Goal: Book appointment/travel/reservation: Book appointment/travel/reservation

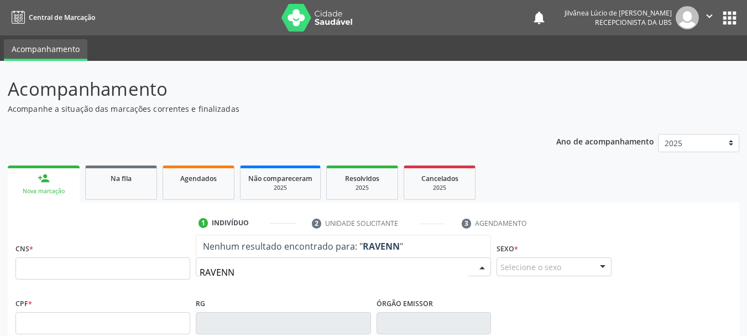
type input "[GEOGRAPHIC_DATA]"
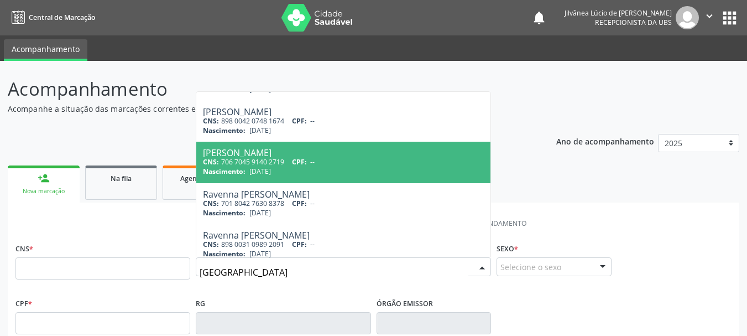
scroll to position [111, 0]
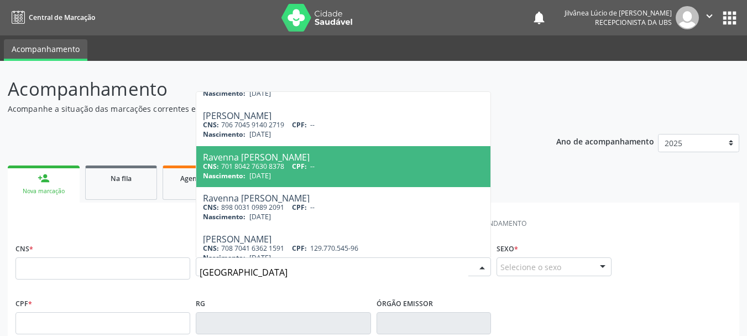
click at [303, 164] on span "CPF:" at bounding box center [299, 166] width 15 height 9
type input "701 8042 7630 8378"
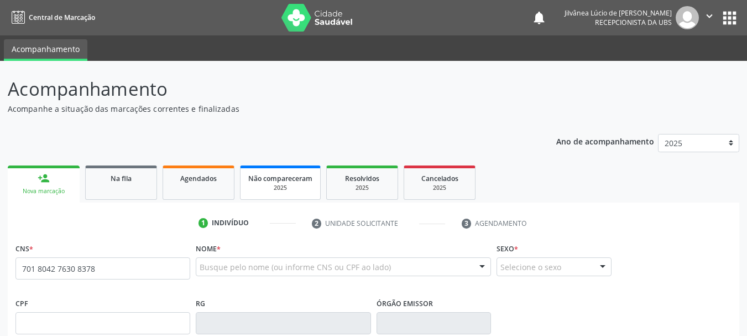
scroll to position [0, 0]
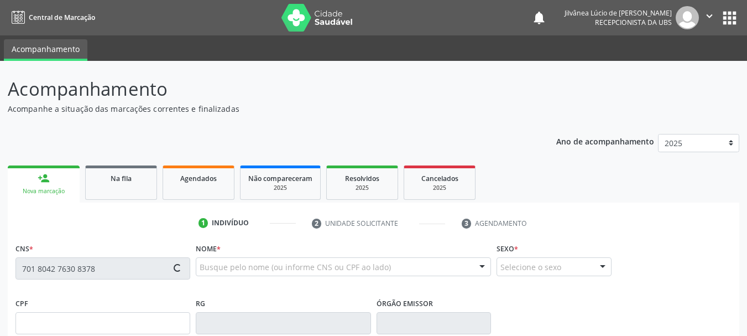
type input "[DATE]"
type input "[PERSON_NAME] dos Reis"
type input "S/N"
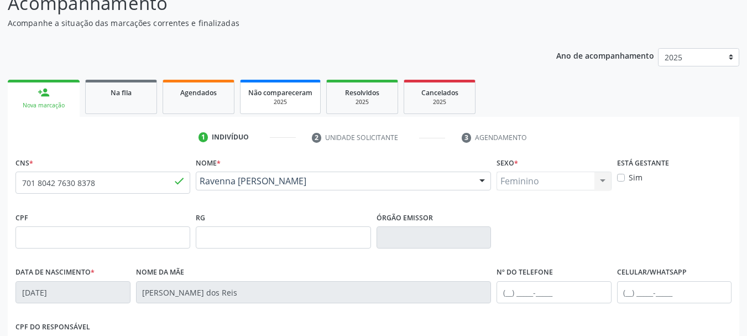
scroll to position [264, 0]
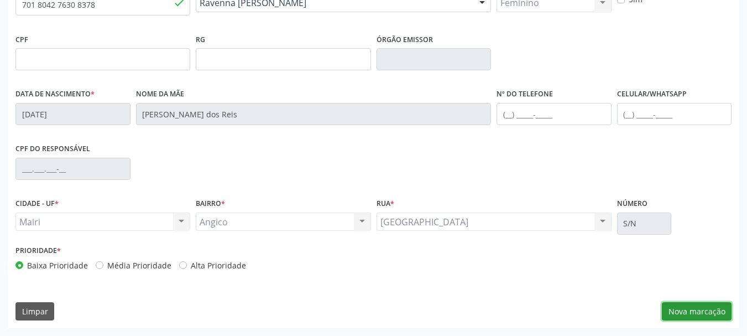
click at [691, 314] on button "Nova marcação" at bounding box center [697, 311] width 70 height 19
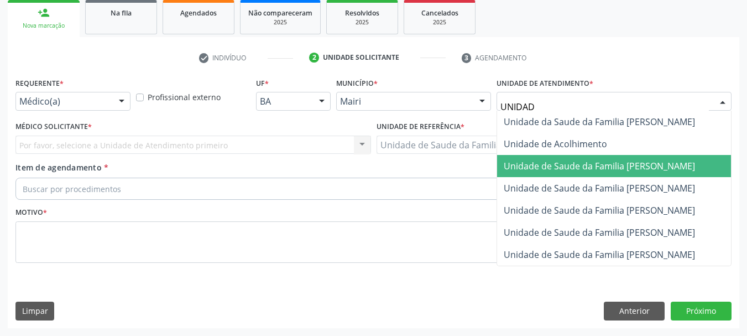
type input "UNIDADE"
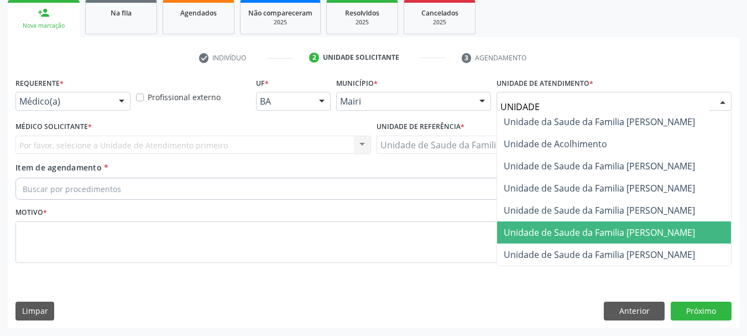
click at [592, 223] on span "Unidade de Saude da Familia [PERSON_NAME]" at bounding box center [614, 232] width 234 height 22
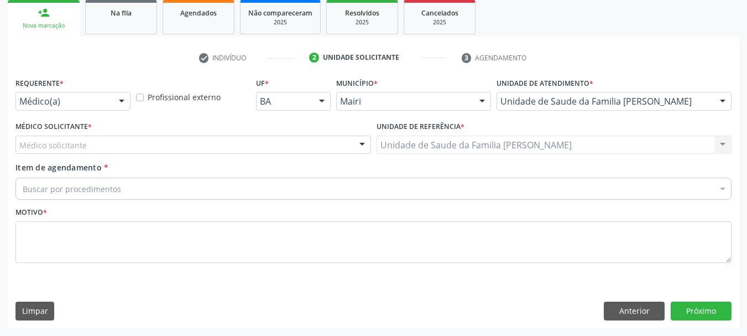
click at [133, 147] on div "Médico solicitante" at bounding box center [193, 145] width 356 height 19
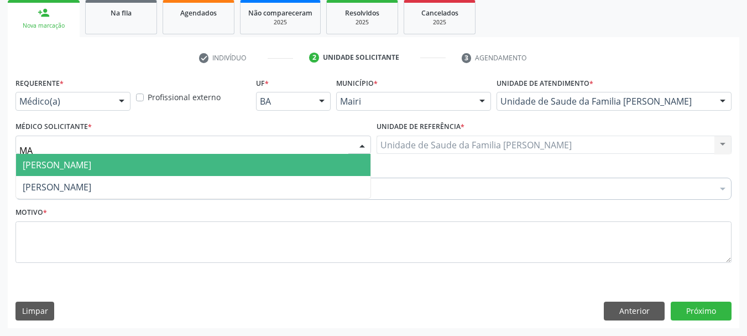
type input "M"
type input "VIC"
click at [161, 160] on span "[PERSON_NAME]" at bounding box center [193, 165] width 355 height 22
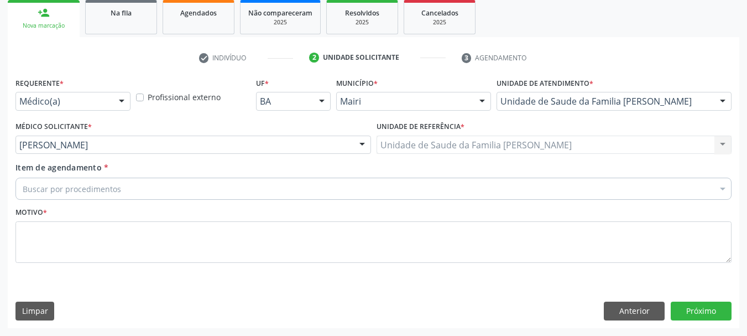
click at [171, 187] on div "Buscar por procedimentos" at bounding box center [373, 189] width 716 height 22
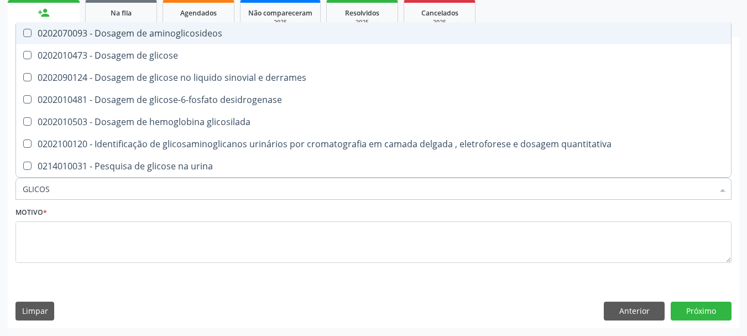
type input "GLICOSE"
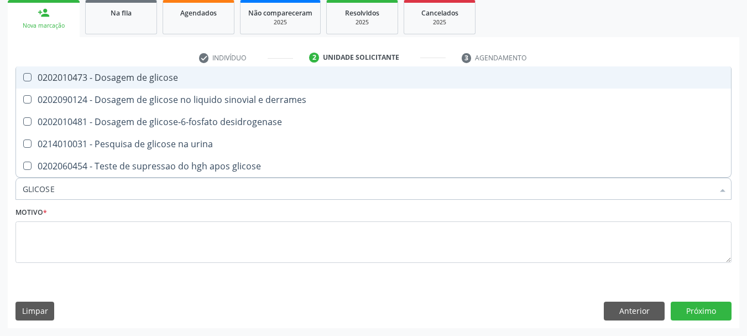
click at [92, 82] on div "0202010473 - Dosagem de glicose" at bounding box center [374, 77] width 702 height 9
checkbox glicose "true"
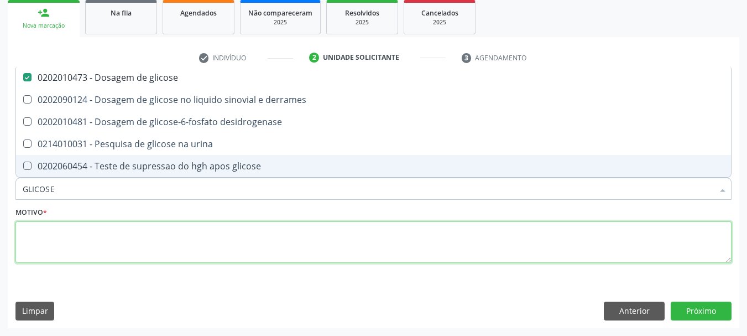
click at [152, 244] on textarea at bounding box center [373, 242] width 716 height 42
checkbox derrames "true"
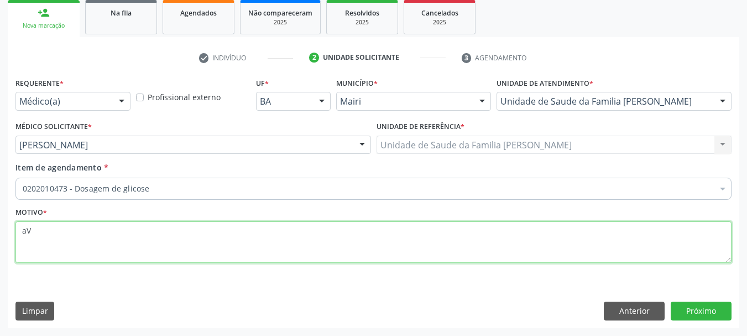
type textarea "a"
type textarea "Avaliação."
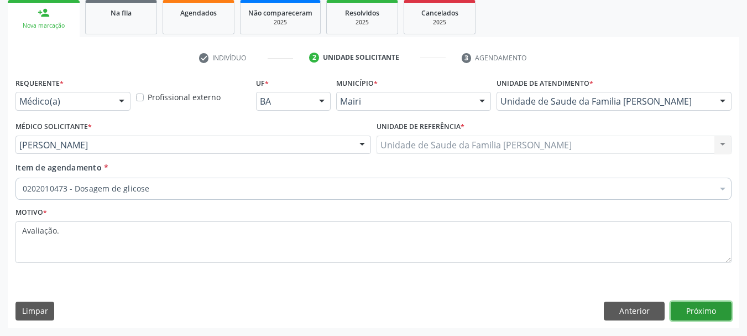
click at [692, 310] on button "Próximo" at bounding box center [701, 310] width 61 height 19
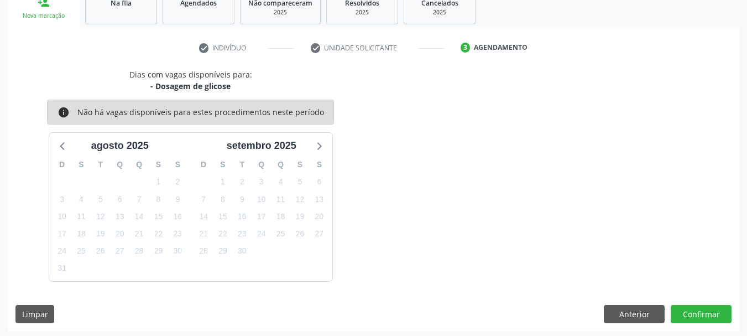
scroll to position [178, 0]
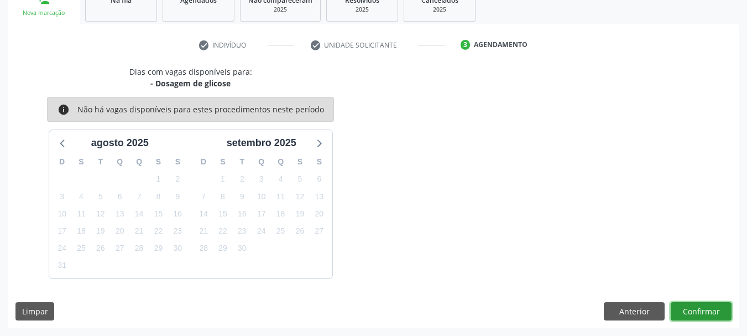
click at [704, 317] on button "Confirmar" at bounding box center [701, 311] width 61 height 19
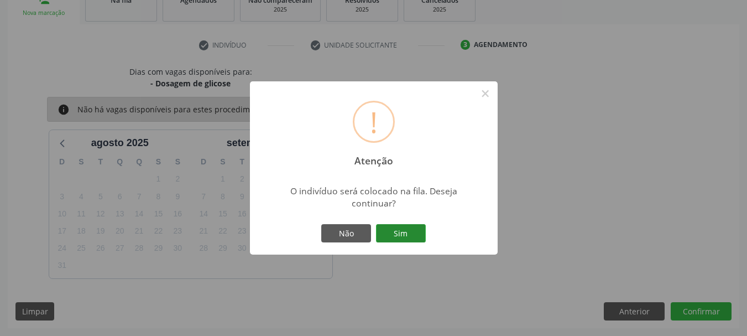
click at [401, 236] on button "Sim" at bounding box center [401, 233] width 50 height 19
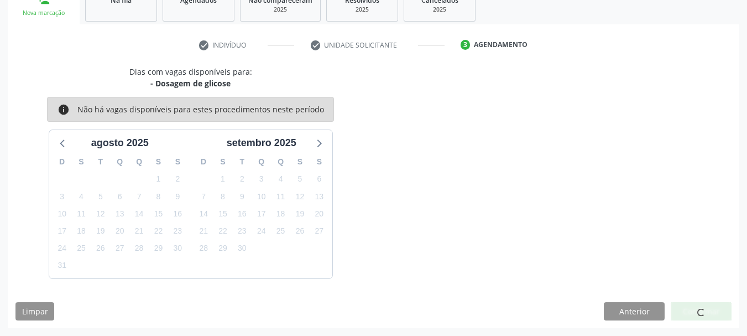
scroll to position [33, 0]
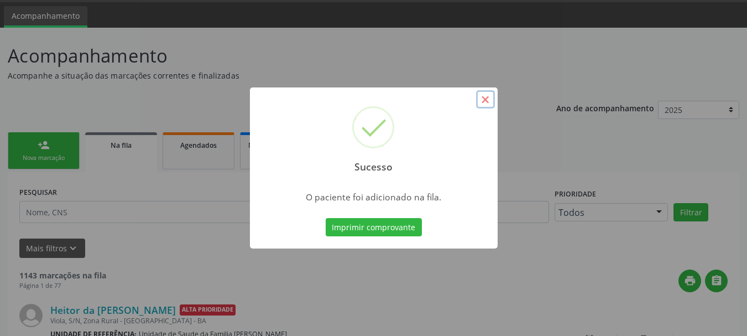
click at [488, 101] on button "×" at bounding box center [485, 99] width 19 height 19
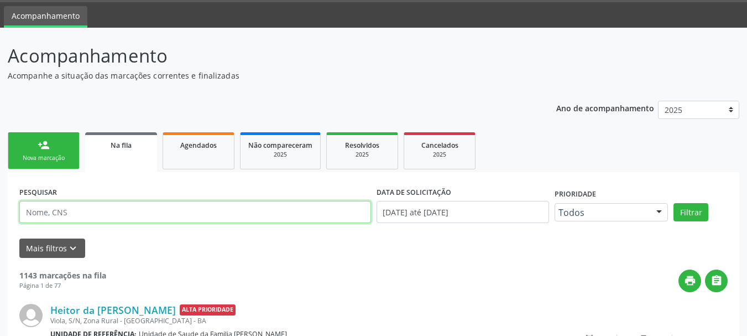
click at [76, 218] on input "text" at bounding box center [195, 212] width 352 height 22
type input "[PERSON_NAME]"
click at [674, 203] on button "Filtrar" at bounding box center [691, 212] width 35 height 19
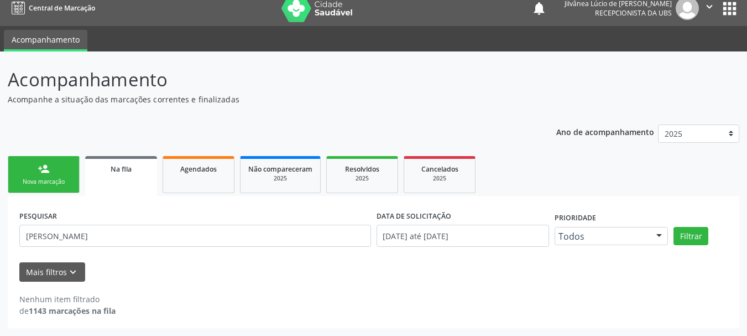
scroll to position [9, 0]
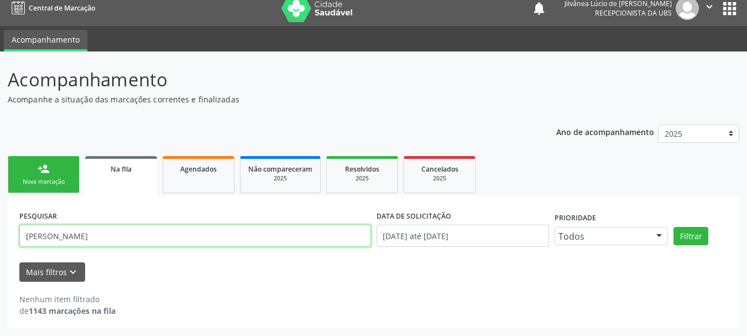
drag, startPoint x: 122, startPoint y: 231, endPoint x: 0, endPoint y: 254, distance: 124.4
click at [0, 254] on div "Acompanhamento Acompanhe a situação das marcações correntes e finalizadas Relat…" at bounding box center [373, 193] width 747 height 284
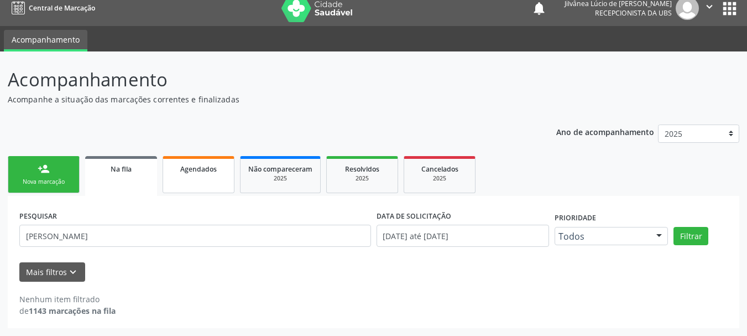
click at [191, 171] on span "Agendados" at bounding box center [198, 168] width 37 height 9
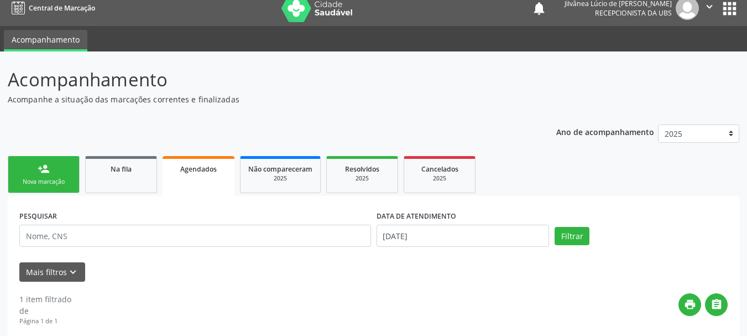
click at [191, 171] on span "Agendados" at bounding box center [198, 168] width 37 height 9
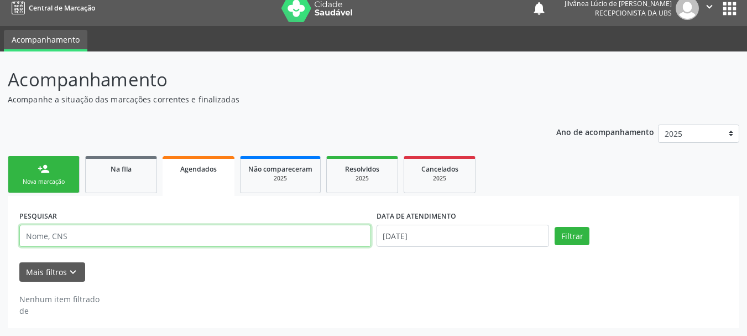
click at [148, 238] on input "text" at bounding box center [195, 236] width 352 height 22
paste input "[PERSON_NAME]"
type input "[PERSON_NAME]"
click at [555, 227] on button "Filtrar" at bounding box center [572, 236] width 35 height 19
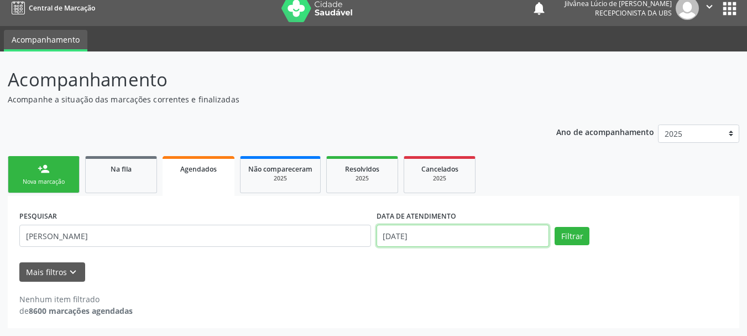
click at [460, 238] on input "[DATE]" at bounding box center [463, 236] width 173 height 22
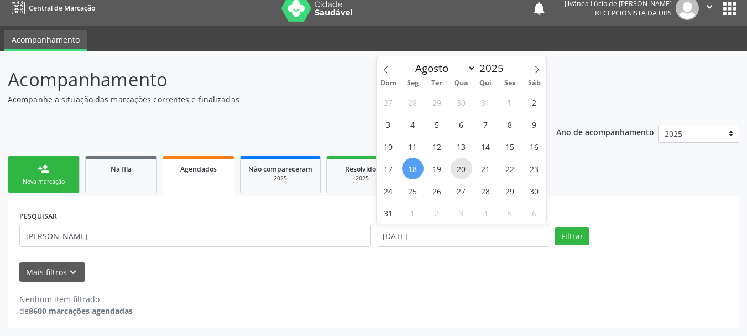
click at [459, 170] on span "20" at bounding box center [462, 169] width 22 height 22
type input "[DATE]"
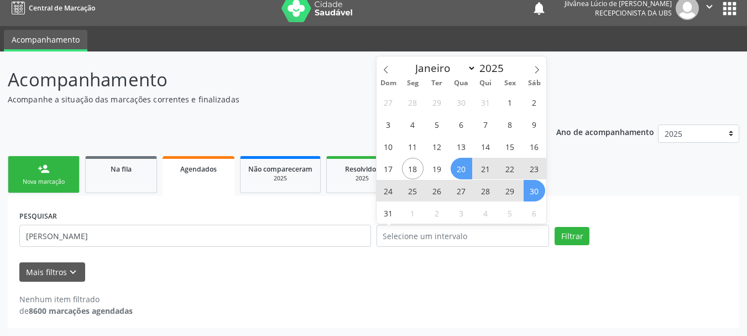
click at [649, 191] on ul "person_add Nova marcação Na fila Agendados Não compareceram 2025 Resolvidos 202…" at bounding box center [374, 174] width 732 height 43
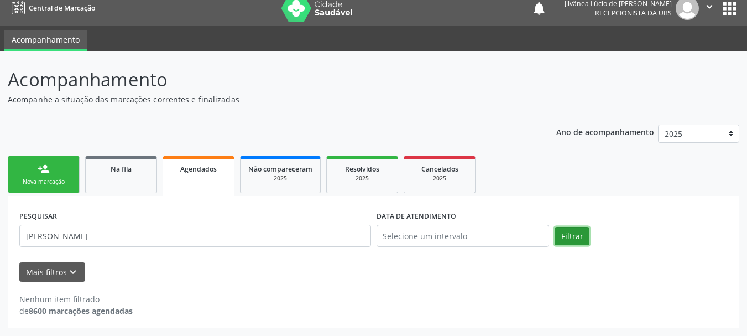
click at [560, 241] on button "Filtrar" at bounding box center [572, 236] width 35 height 19
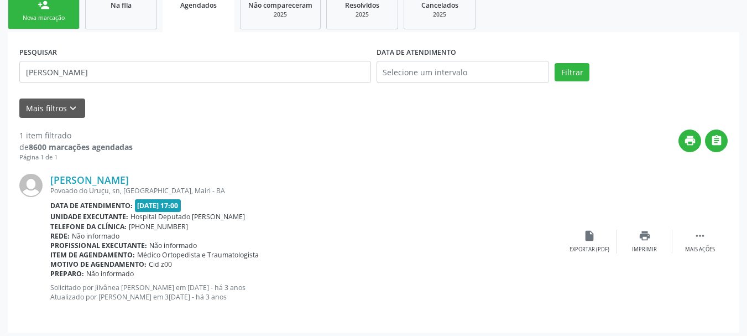
scroll to position [178, 0]
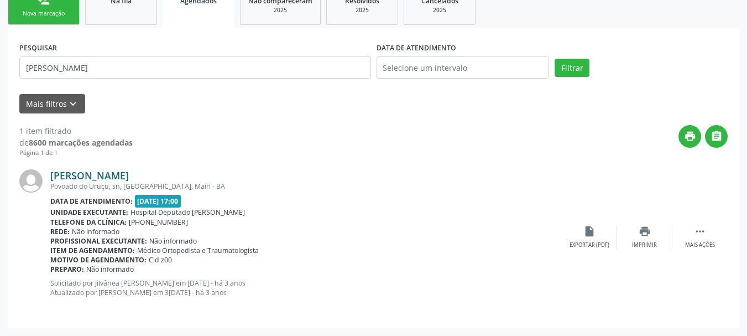
click at [81, 173] on link "[PERSON_NAME]" at bounding box center [89, 175] width 79 height 12
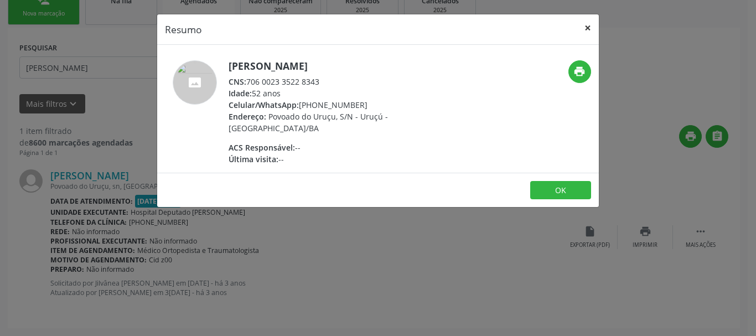
click at [588, 29] on button "×" at bounding box center [587, 27] width 22 height 27
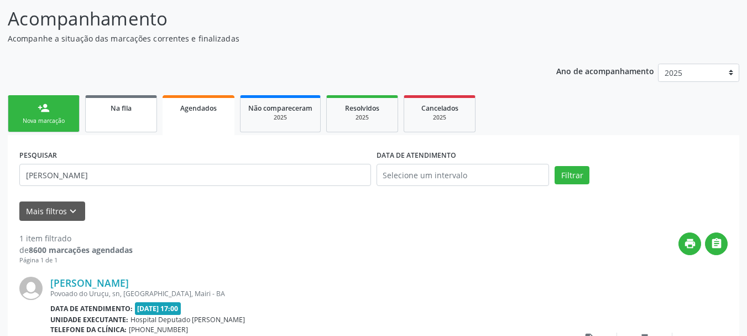
scroll to position [67, 0]
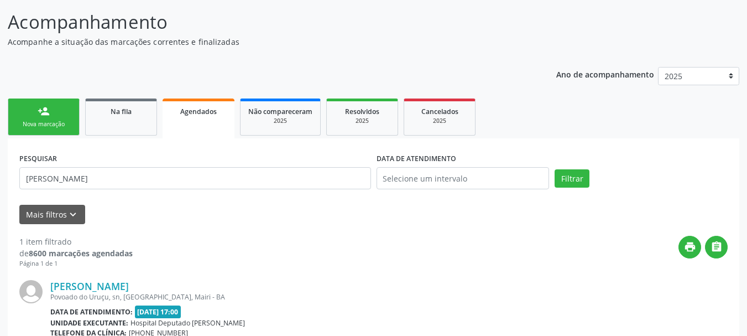
click at [49, 119] on link "person_add Nova marcação" at bounding box center [44, 116] width 72 height 37
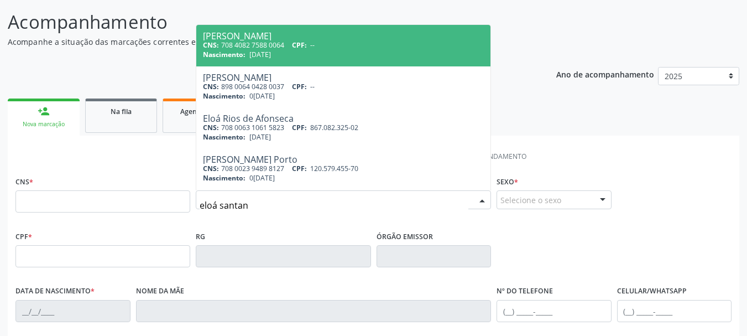
type input "[PERSON_NAME]"
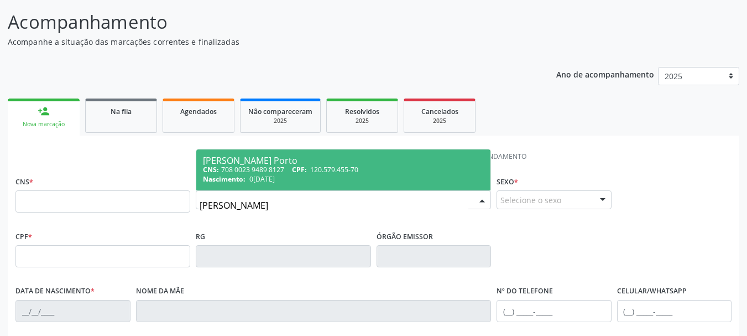
click at [323, 184] on span "[PERSON_NAME] Porto CNS: 708 0023 9489 8127 CPF: 120.579.455-70 Nascimento: [DA…" at bounding box center [343, 169] width 294 height 41
type input "708 0023 9489 8127"
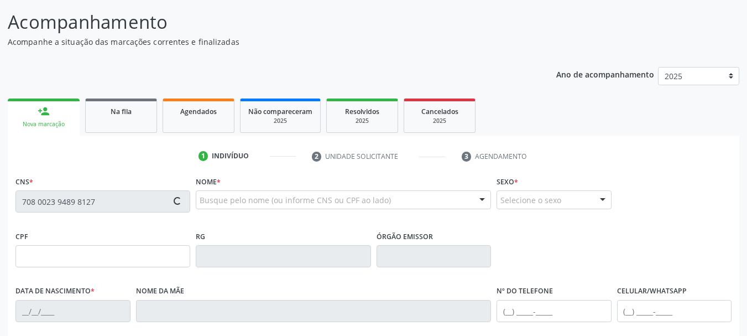
type input "120.579.455-70"
type input "0[DATE]"
type input "[PERSON_NAME]"
type input "[PHONE_NUMBER]"
type input "042.009.845-39"
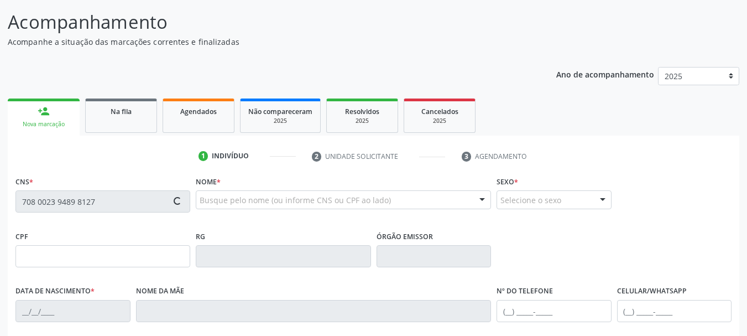
type input "228"
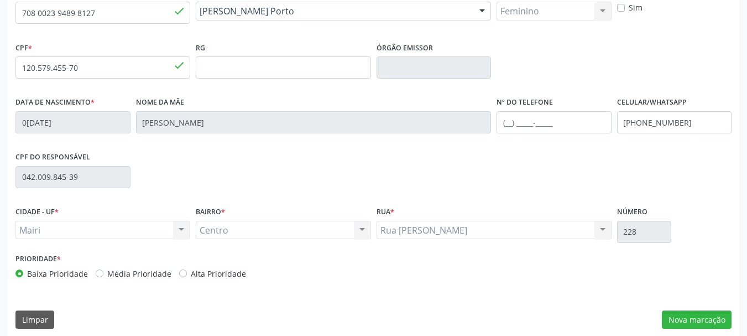
scroll to position [264, 0]
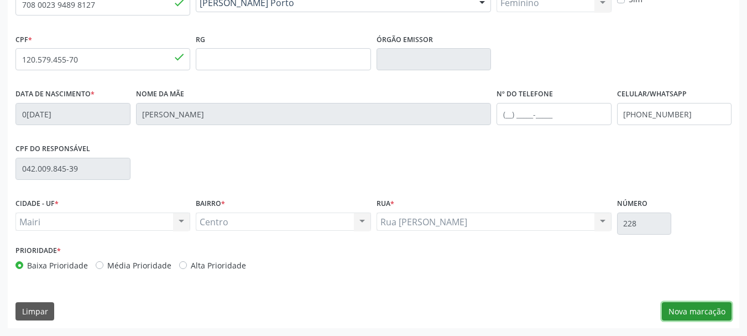
click at [680, 315] on button "Nova marcação" at bounding box center [697, 311] width 70 height 19
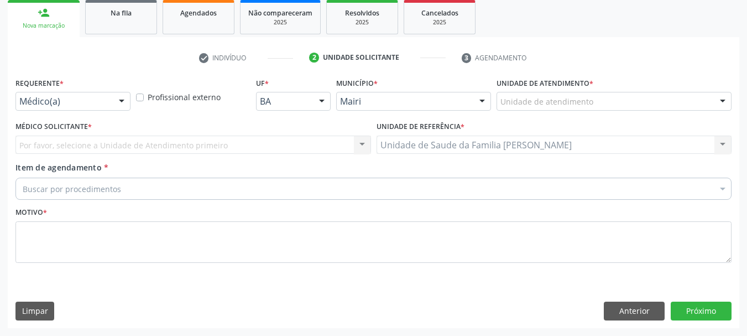
scroll to position [165, 0]
click at [536, 108] on div "Unidade de atendimento" at bounding box center [614, 101] width 235 height 19
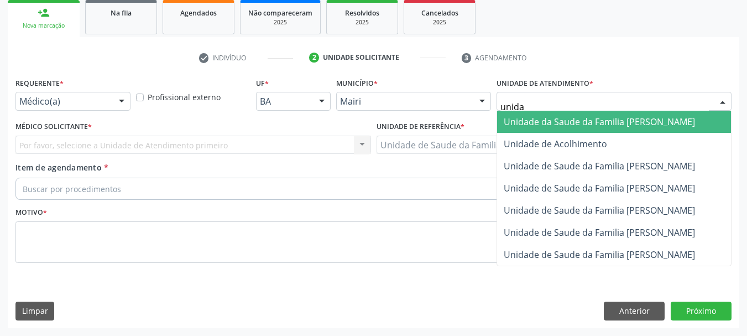
type input "unidad"
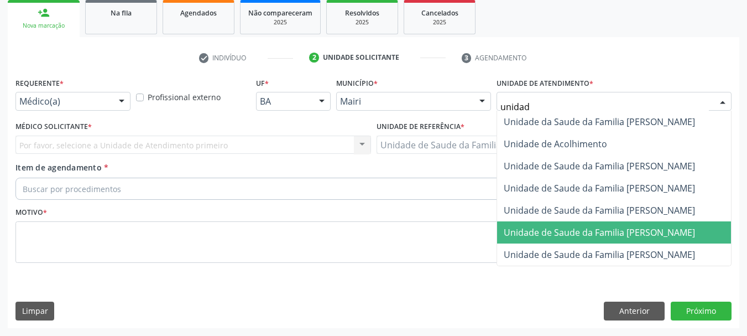
click at [629, 229] on span "Unidade de Saude da Familia [PERSON_NAME]" at bounding box center [599, 232] width 191 height 12
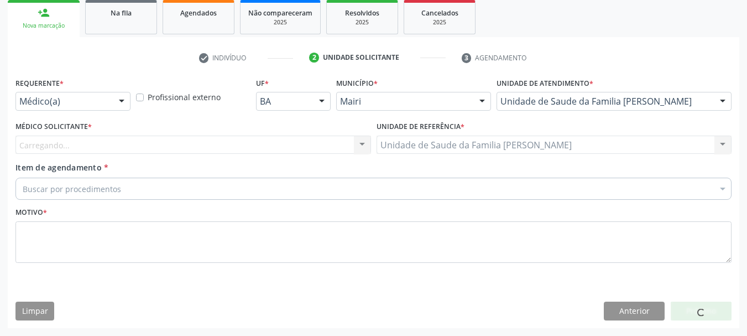
click at [118, 148] on div "Carregando..." at bounding box center [193, 145] width 356 height 19
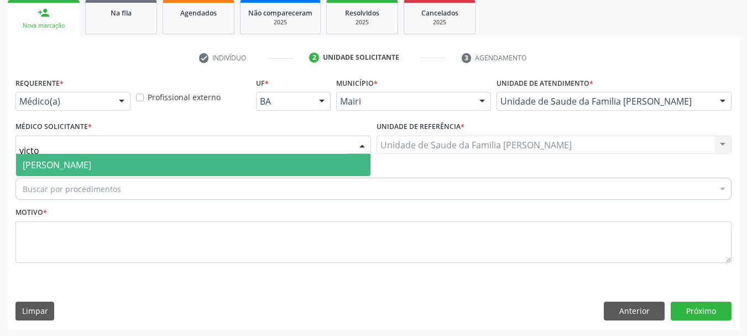
type input "victor"
click at [91, 159] on span "[PERSON_NAME]" at bounding box center [57, 165] width 69 height 12
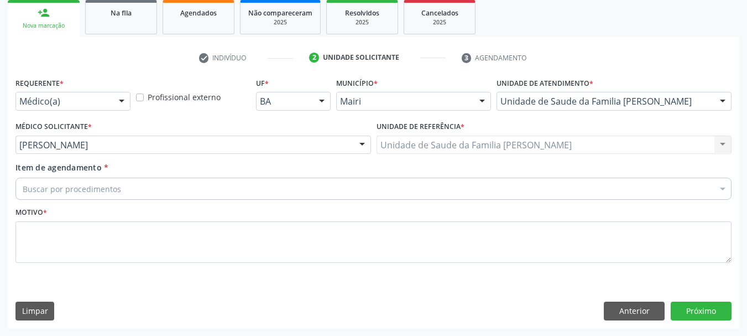
click at [136, 190] on div "Buscar por procedimentos" at bounding box center [373, 189] width 716 height 22
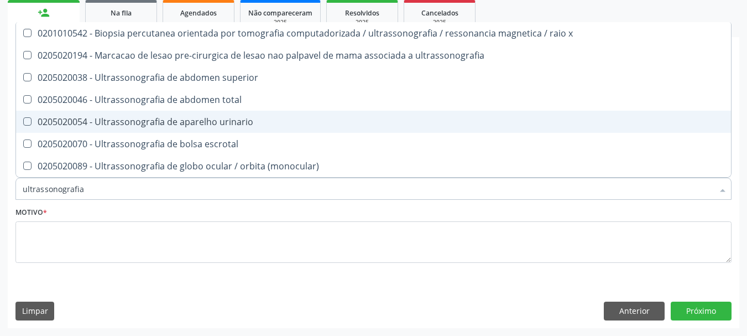
scroll to position [55, 0]
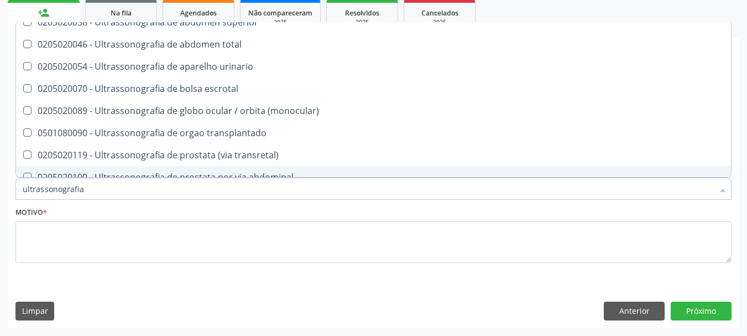
drag, startPoint x: 97, startPoint y: 186, endPoint x: 0, endPoint y: 197, distance: 97.5
click at [0, 197] on div "Acompanhamento Acompanhe a situação das marcações correntes e finalizadas Relat…" at bounding box center [373, 115] width 747 height 440
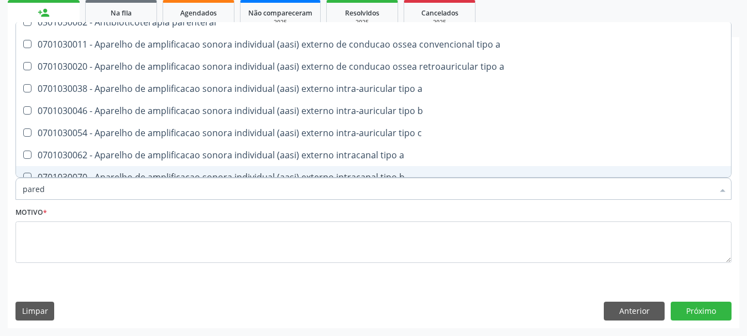
scroll to position [0, 0]
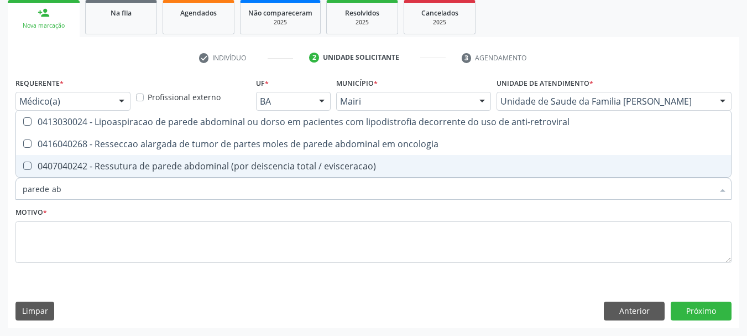
drag, startPoint x: 66, startPoint y: 192, endPoint x: 0, endPoint y: 220, distance: 71.7
click at [0, 220] on div "Acompanhamento Acompanhe a situação das marcações correntes e finalizadas Relat…" at bounding box center [373, 115] width 747 height 440
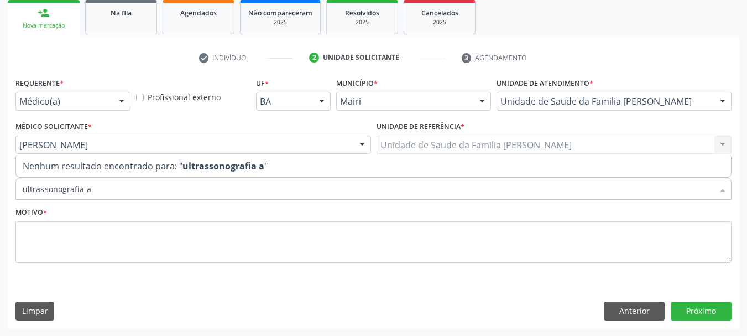
type input "ultrassonografia"
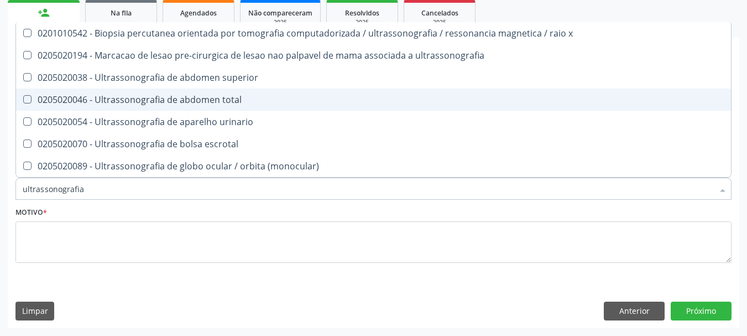
click at [156, 103] on div "0205020046 - Ultrassonografia de abdomen total" at bounding box center [374, 99] width 702 height 9
checkbox total "true"
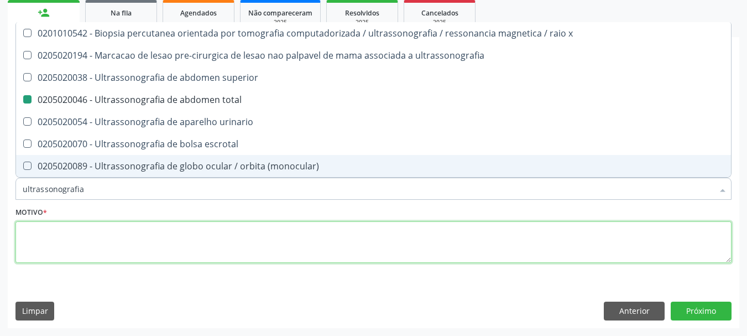
click at [128, 232] on textarea at bounding box center [373, 242] width 716 height 42
checkbox ultrassonografia "true"
checkbox total "false"
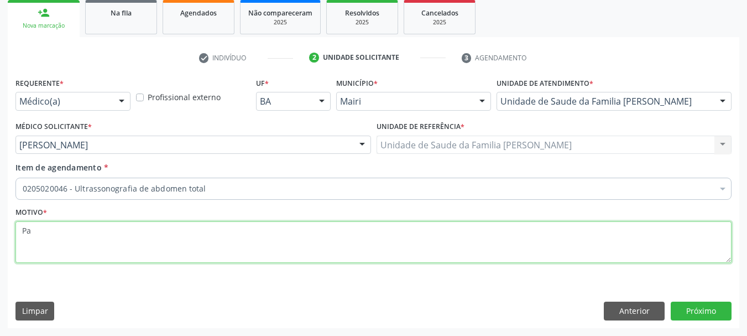
type textarea "P"
type textarea "C"
type textarea "Parede Abdominal / CID K42"
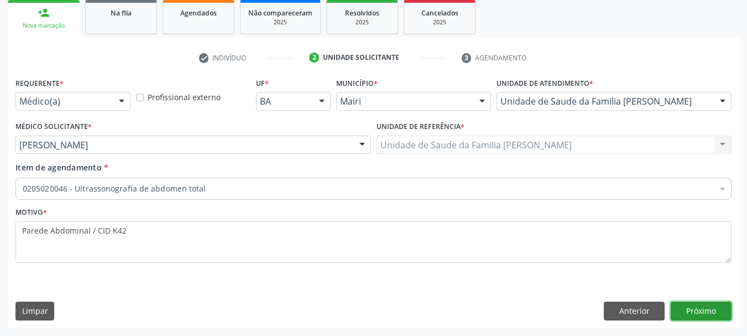
click at [710, 312] on button "Próximo" at bounding box center [701, 310] width 61 height 19
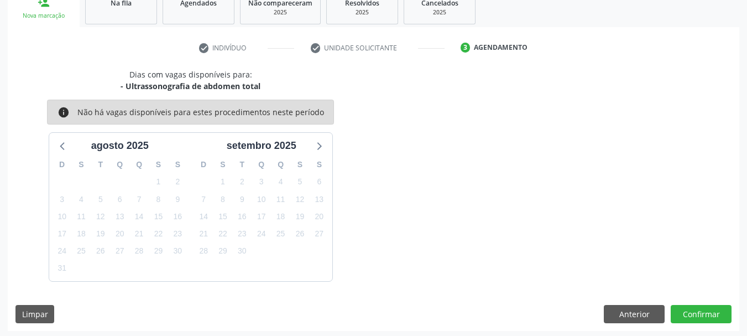
scroll to position [178, 0]
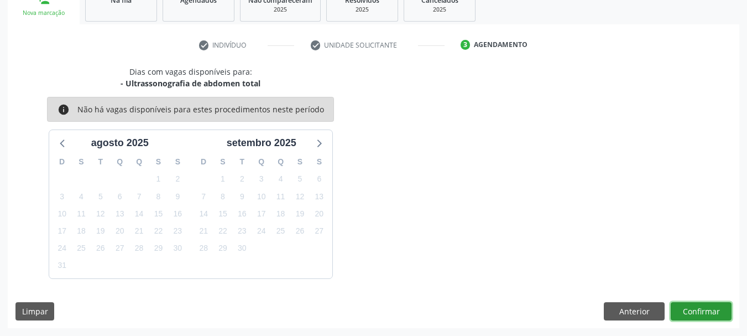
click at [702, 310] on button "Confirmar" at bounding box center [701, 311] width 61 height 19
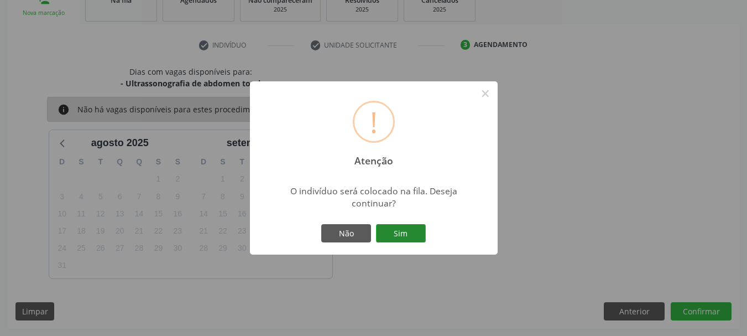
click at [407, 239] on button "Sim" at bounding box center [401, 233] width 50 height 19
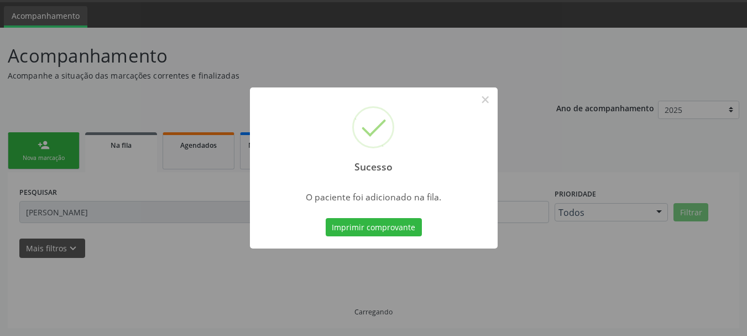
scroll to position [9, 0]
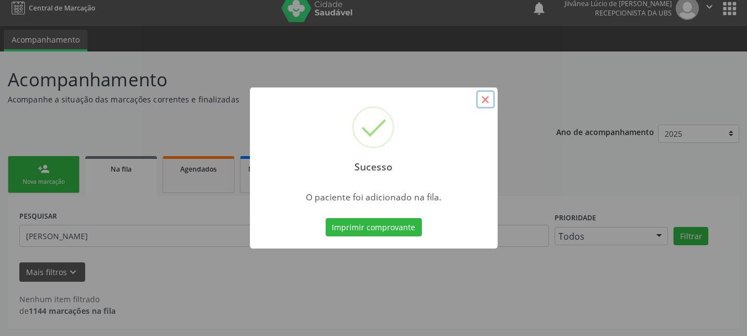
click at [488, 98] on button "×" at bounding box center [485, 99] width 19 height 19
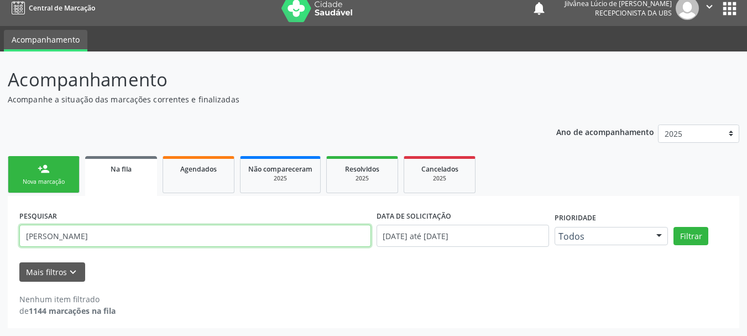
drag, startPoint x: 116, startPoint y: 236, endPoint x: 1, endPoint y: 271, distance: 119.8
click at [2, 271] on div "Acompanhamento Acompanhe a situação das marcações correntes e finalizadas Relat…" at bounding box center [373, 193] width 747 height 284
